Goal: Information Seeking & Learning: Learn about a topic

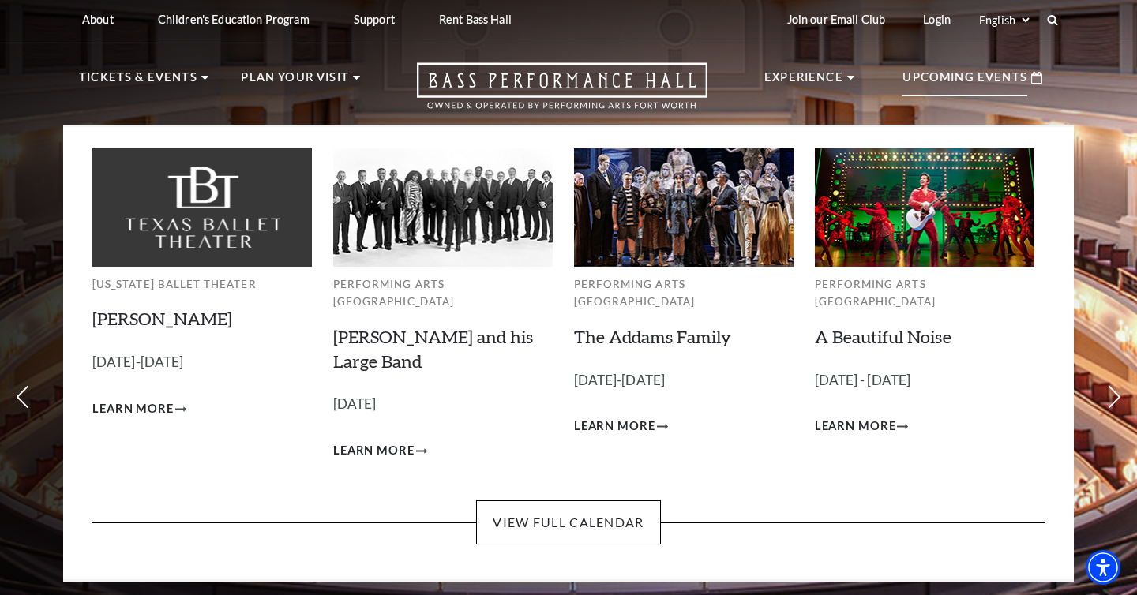
click at [940, 80] on p "Upcoming Events" at bounding box center [964, 82] width 125 height 28
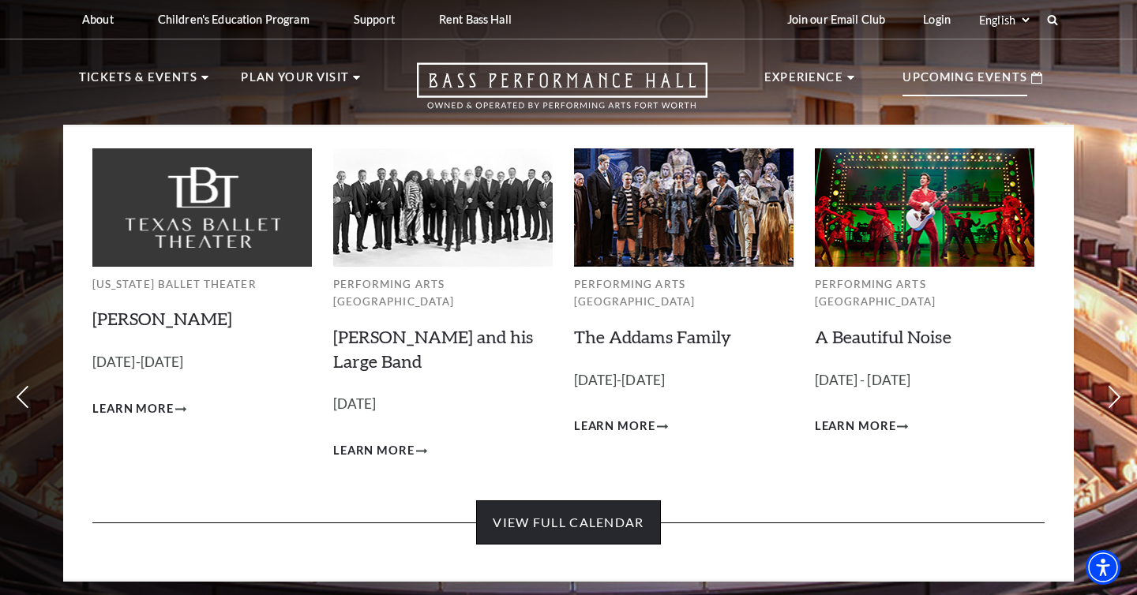
click at [559, 501] on link "View Full Calendar" at bounding box center [568, 523] width 184 height 44
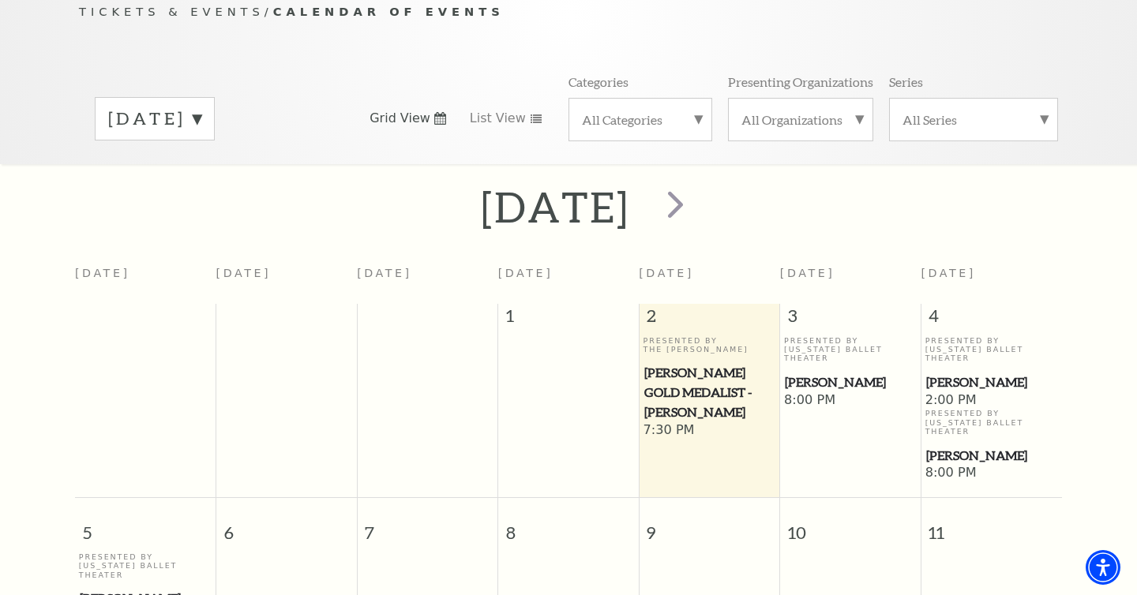
scroll to position [178, 0]
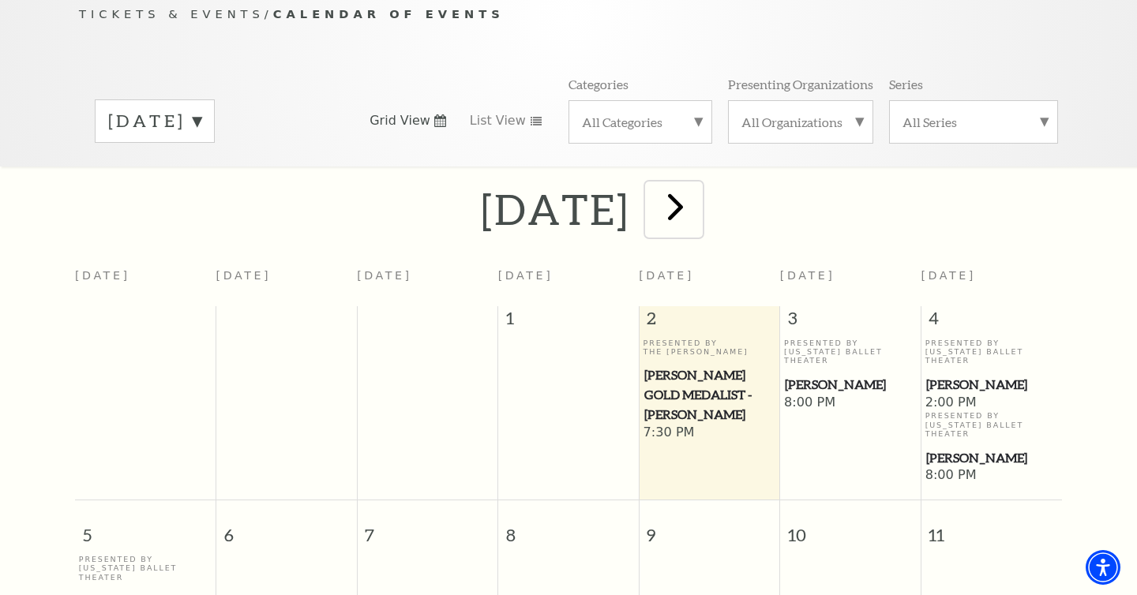
click at [698, 198] on span "next" at bounding box center [675, 206] width 45 height 45
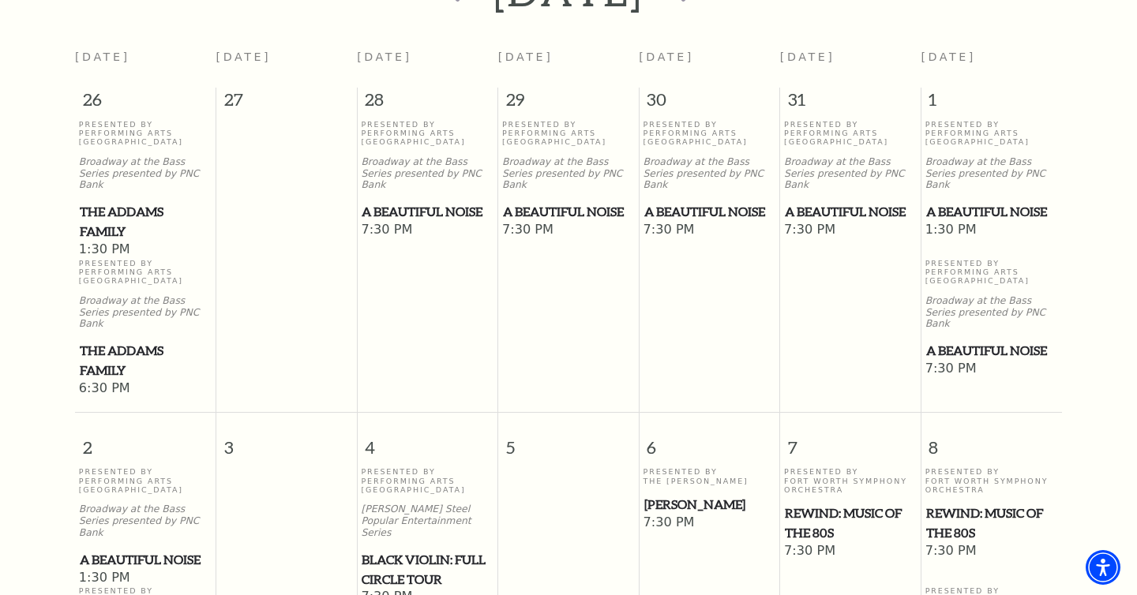
scroll to position [658, 0]
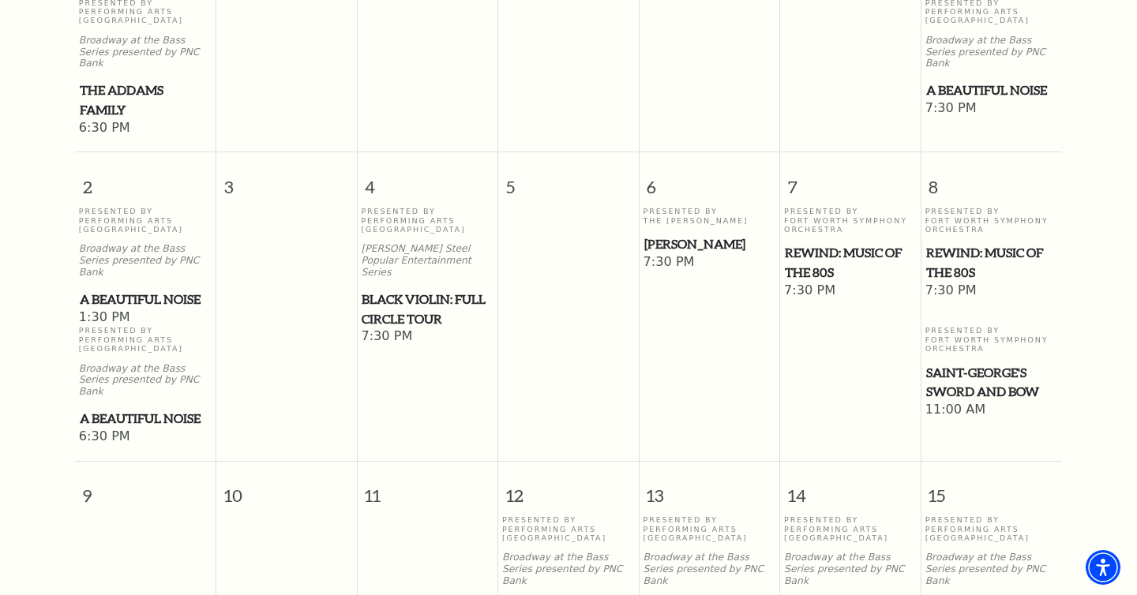
click at [402, 290] on span "Black Violin: Full Circle Tour" at bounding box center [427, 309] width 131 height 39
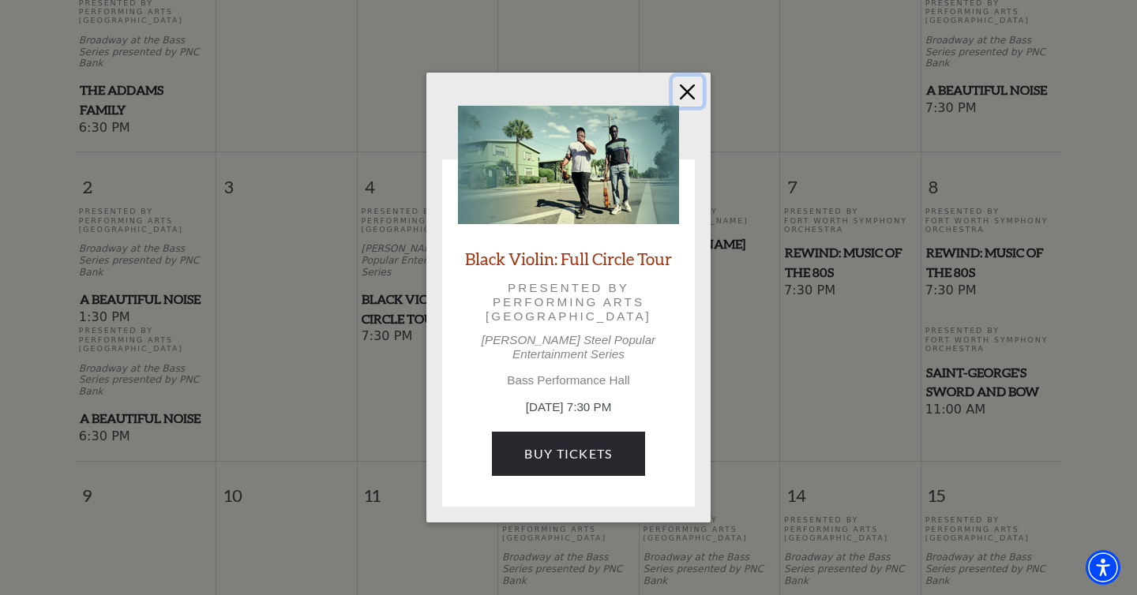
click at [684, 102] on button "Close" at bounding box center [688, 92] width 30 height 30
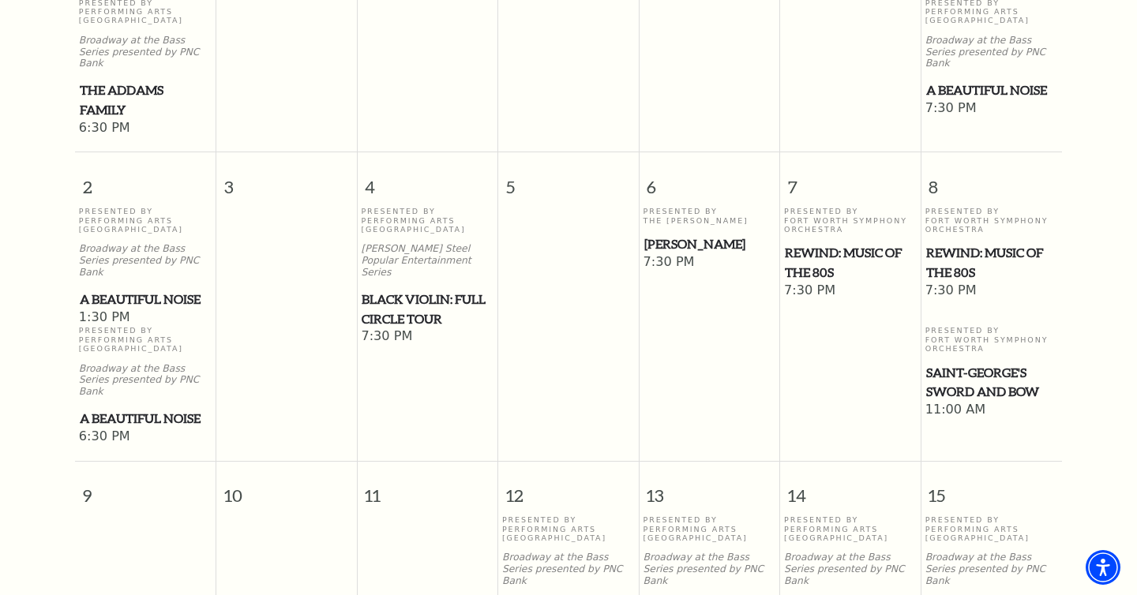
click at [411, 207] on p "Presented By Performing Arts Fort Worth" at bounding box center [427, 220] width 133 height 27
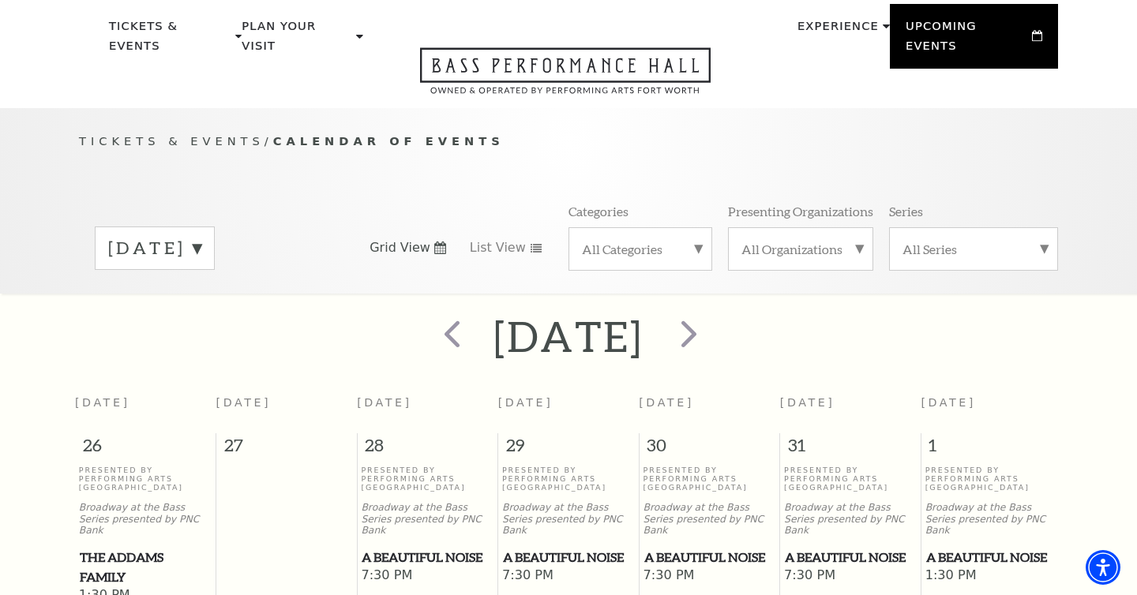
scroll to position [0, 0]
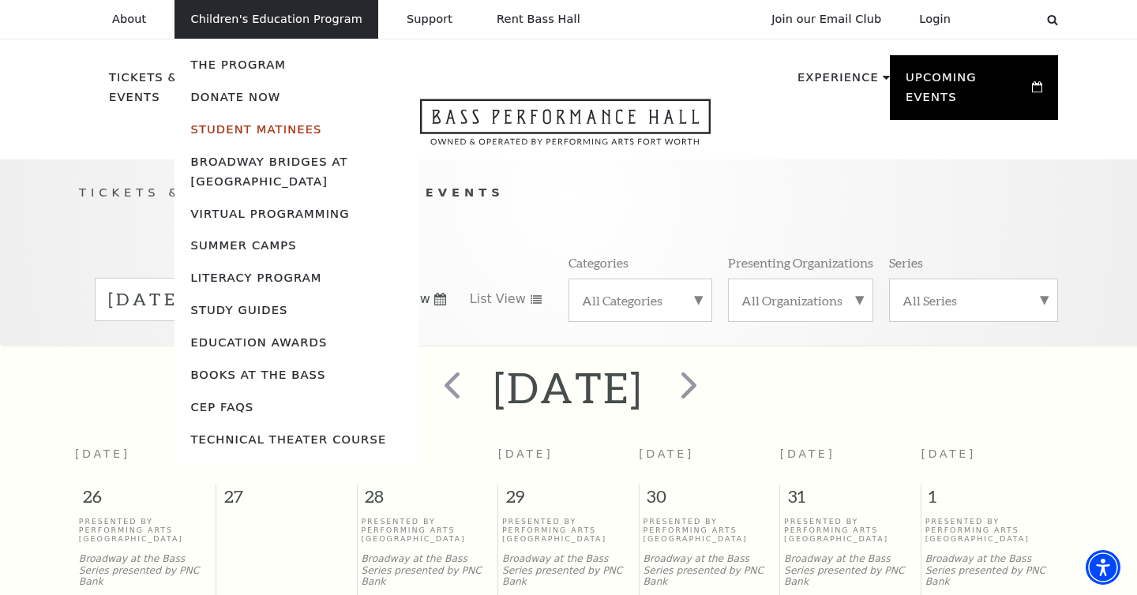
click at [243, 129] on link "Student Matinees" at bounding box center [255, 128] width 131 height 13
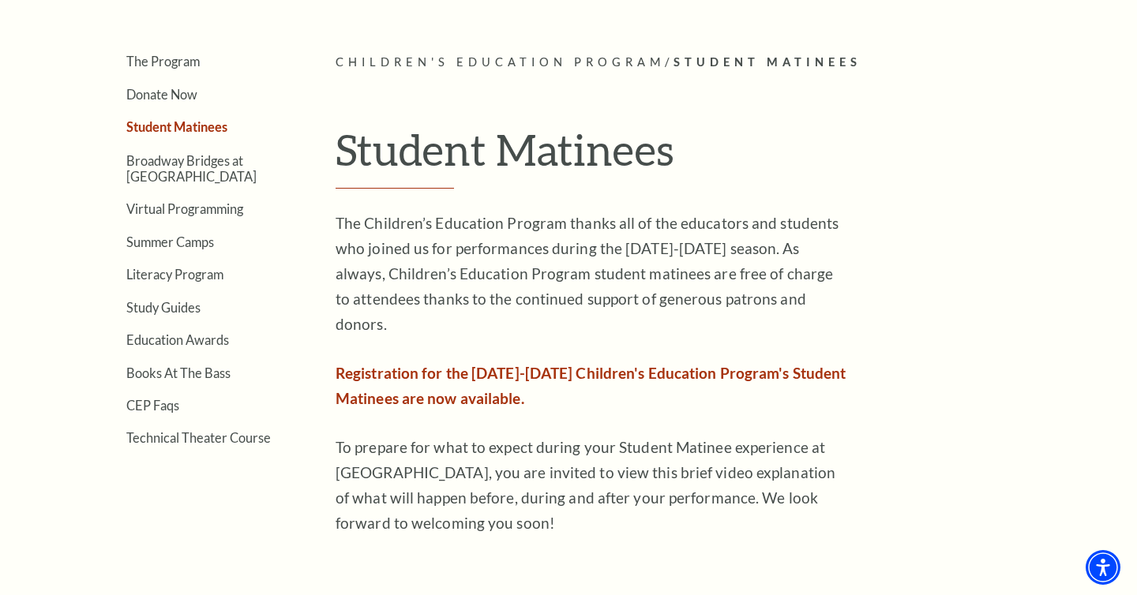
scroll to position [386, 0]
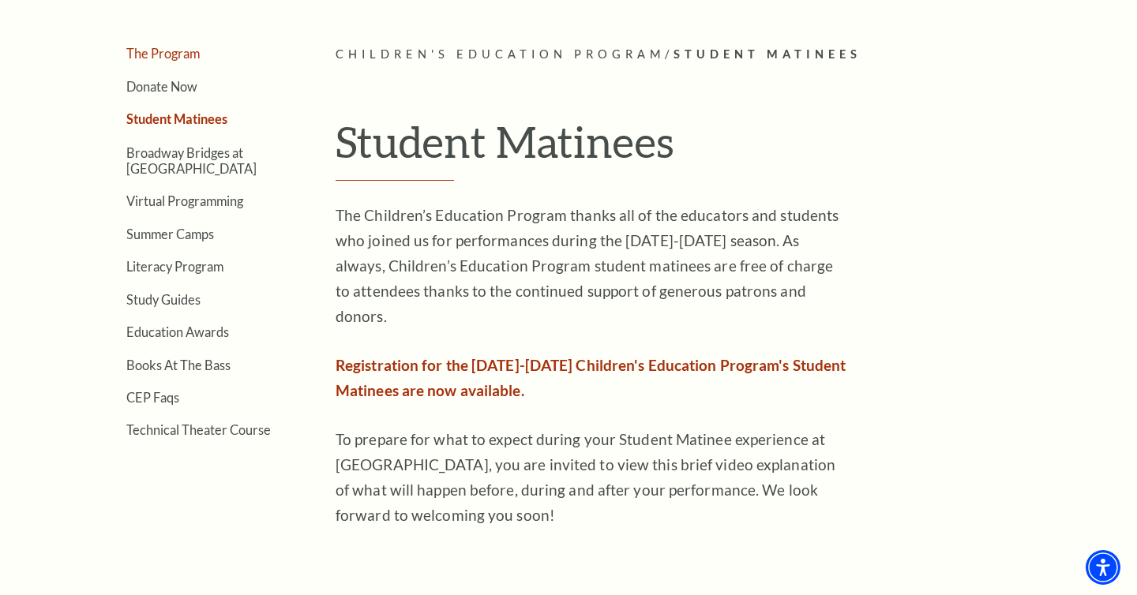
click at [156, 48] on link "The Program" at bounding box center [162, 53] width 73 height 15
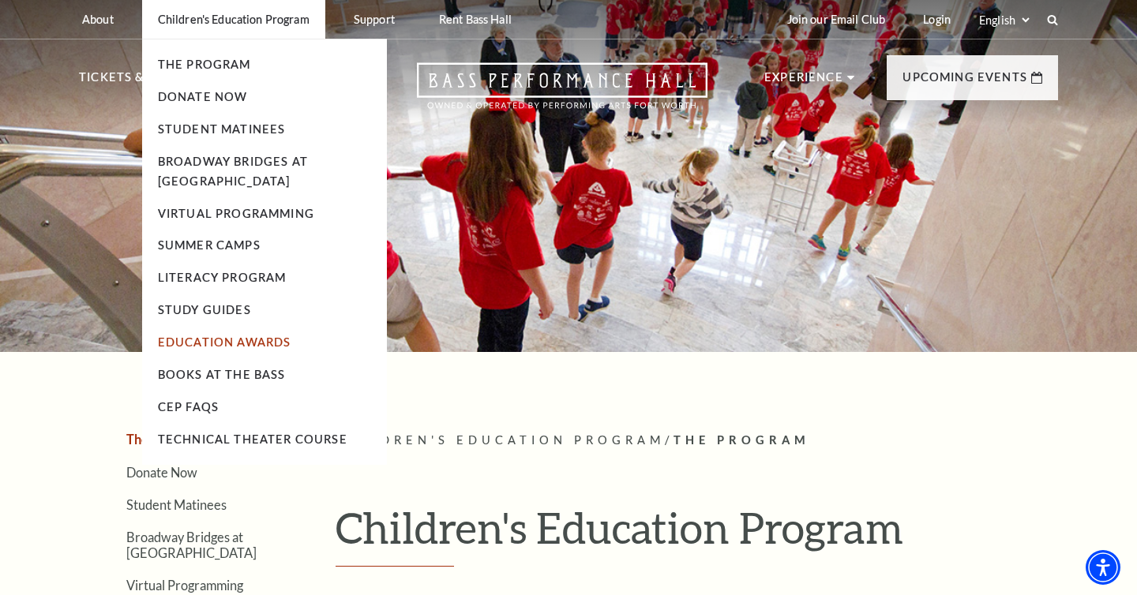
click at [182, 343] on link "Education Awards" at bounding box center [224, 342] width 133 height 13
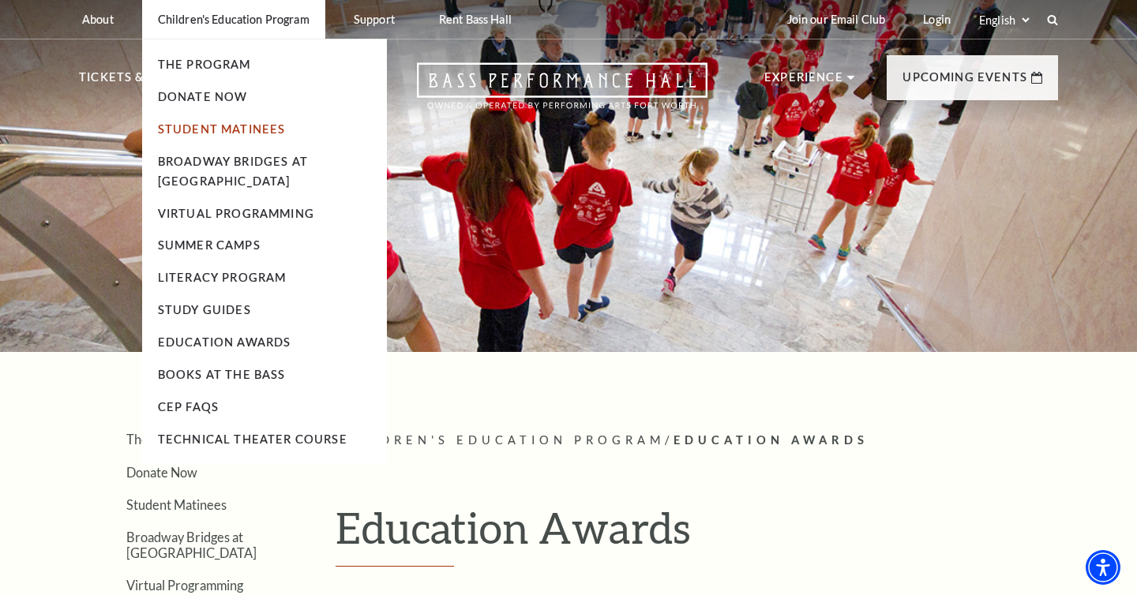
click at [182, 126] on link "Student Matinees" at bounding box center [222, 128] width 128 height 13
